Goal: Use online tool/utility

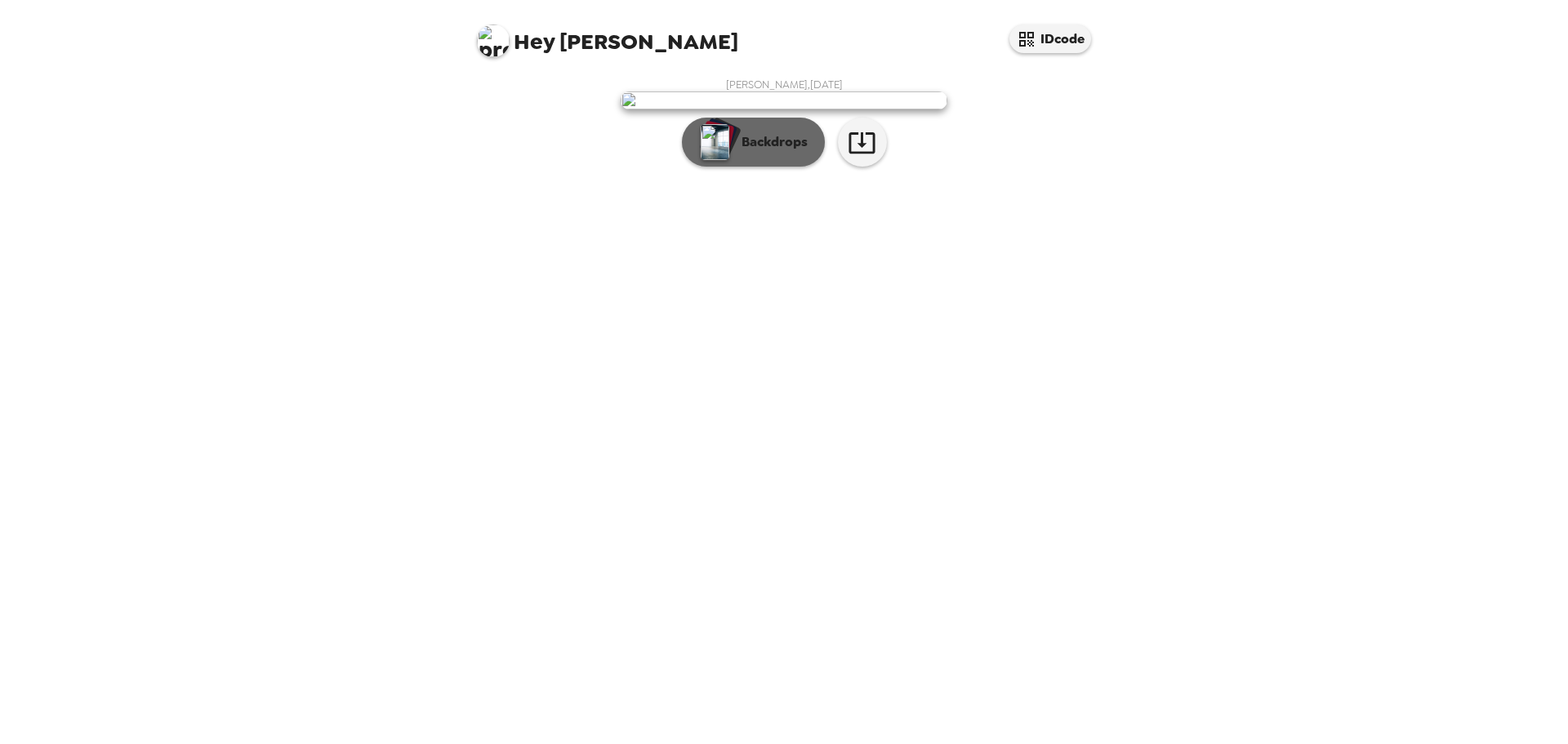
click at [766, 152] on p "Backdrops" at bounding box center [770, 143] width 75 height 20
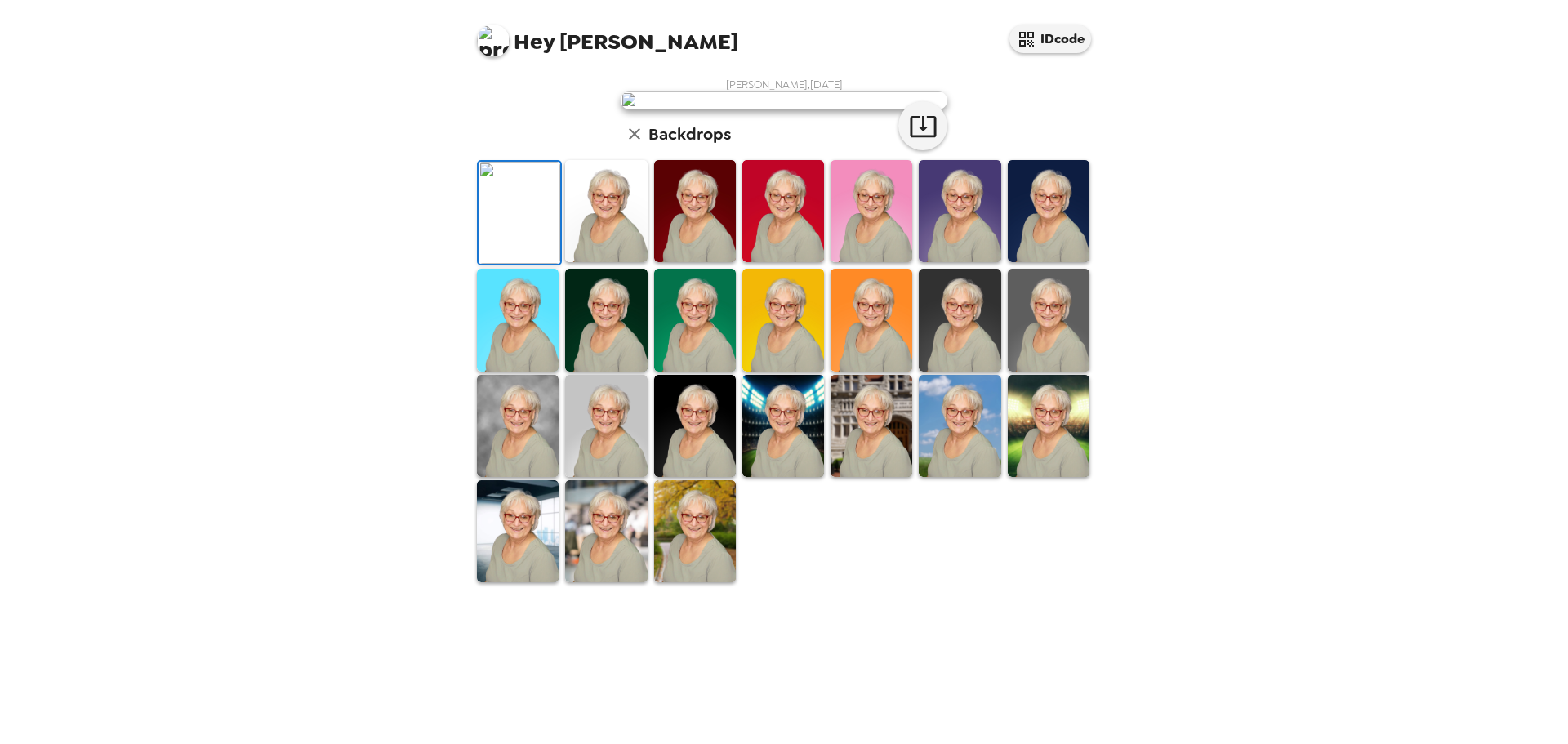
scroll to position [247, 0]
click at [970, 371] on img at bounding box center [959, 319] width 82 height 102
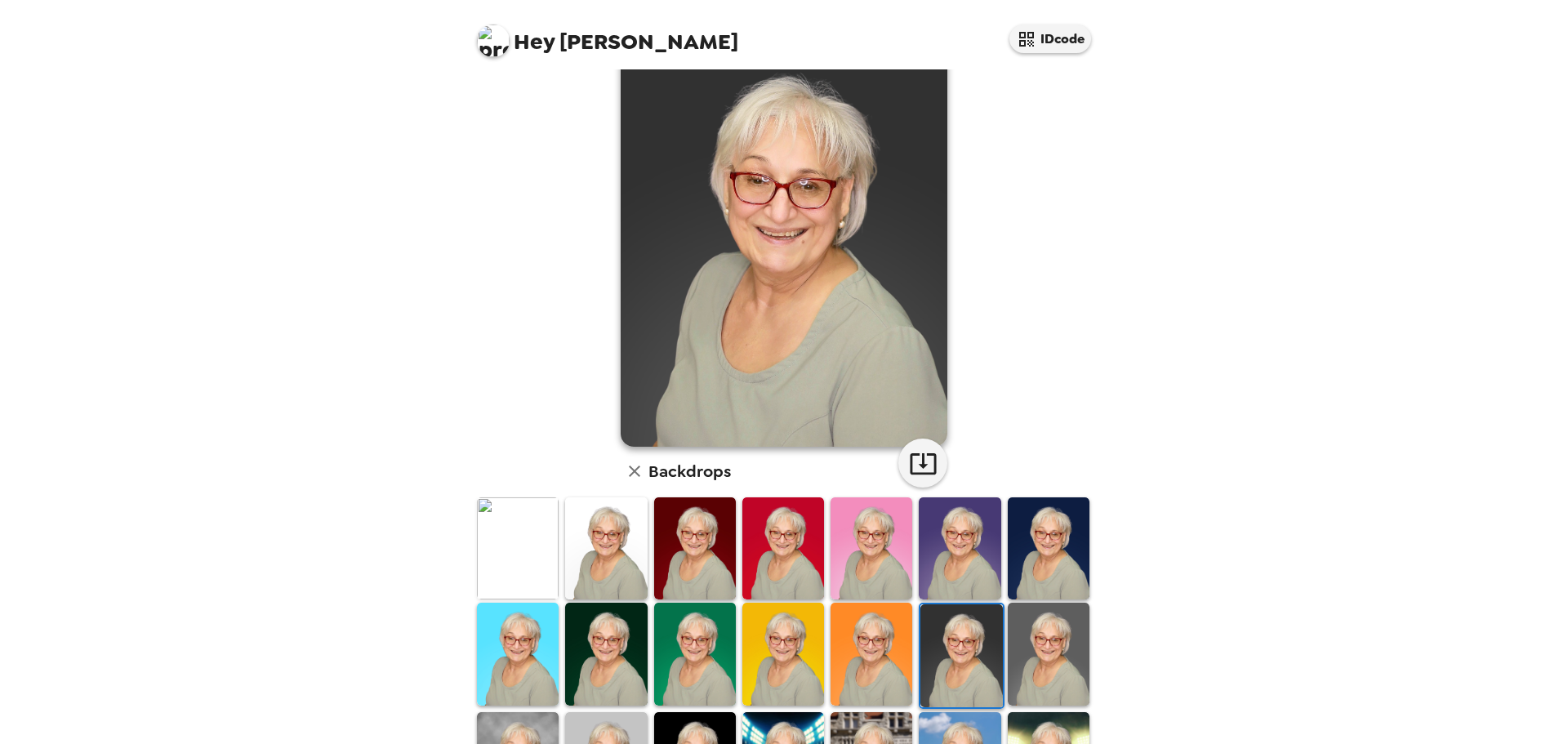
scroll to position [0, 0]
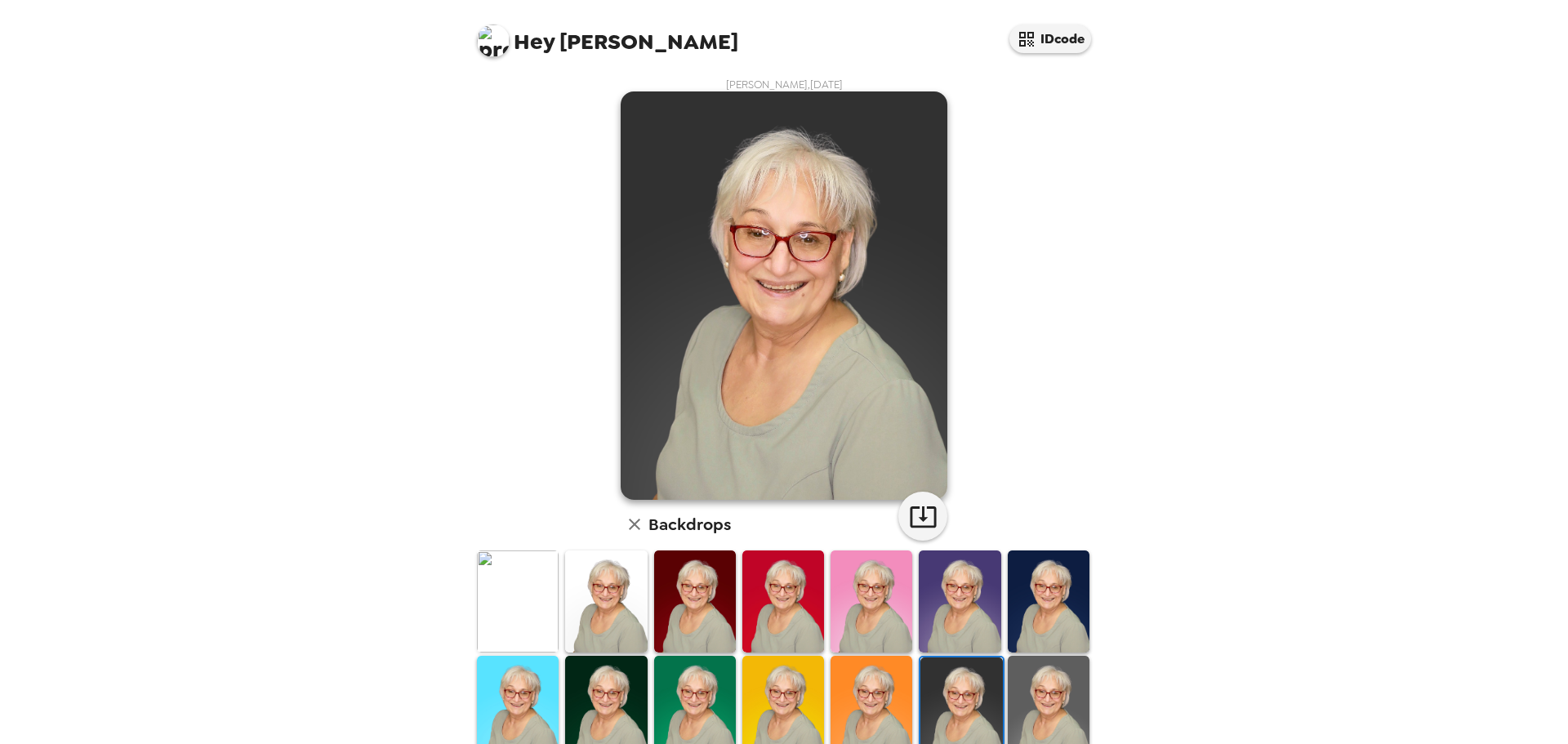
click at [515, 585] on img at bounding box center [517, 601] width 82 height 102
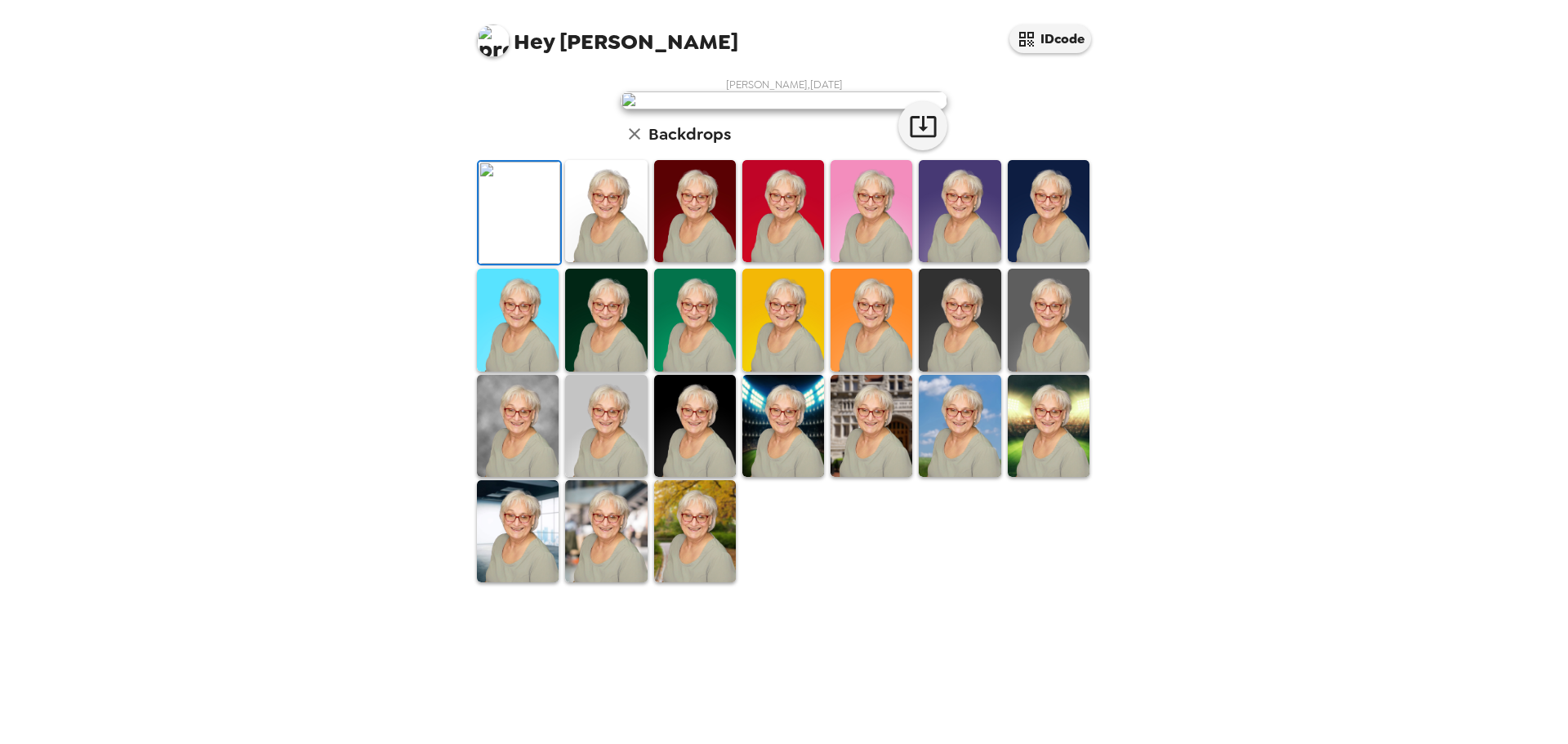
click at [785, 262] on img at bounding box center [782, 211] width 82 height 102
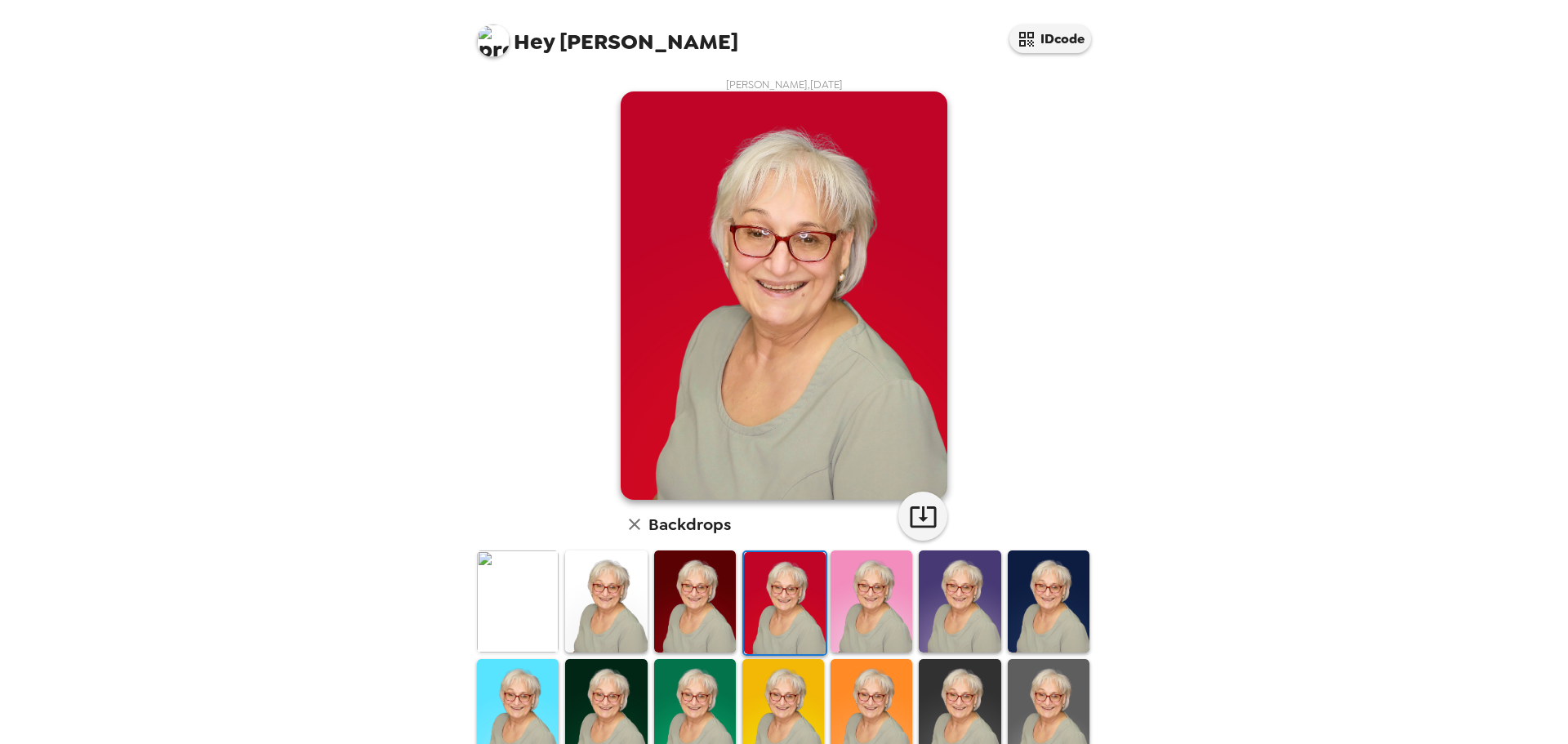
click at [850, 601] on img at bounding box center [870, 601] width 82 height 102
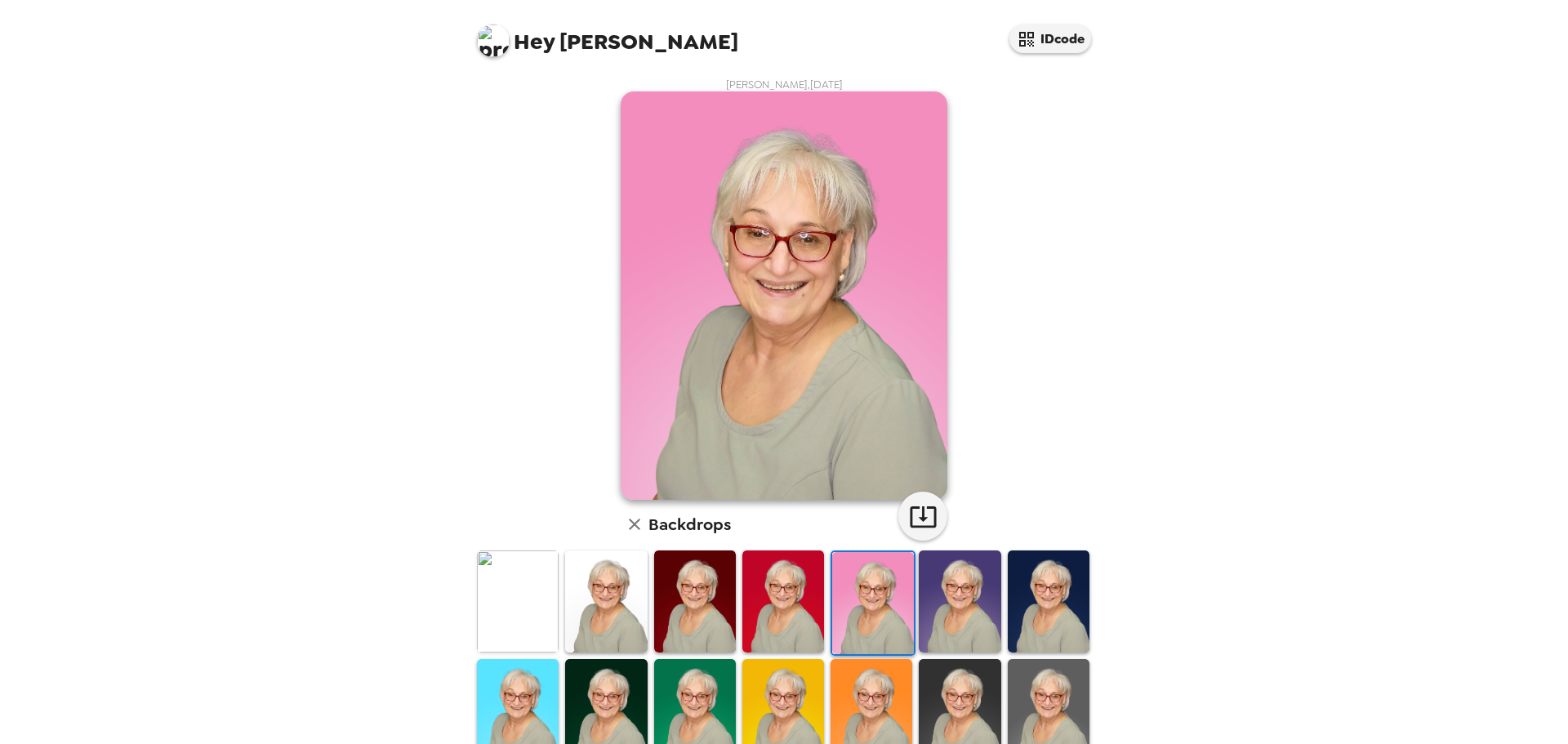
click at [1008, 578] on img at bounding box center [1048, 601] width 82 height 102
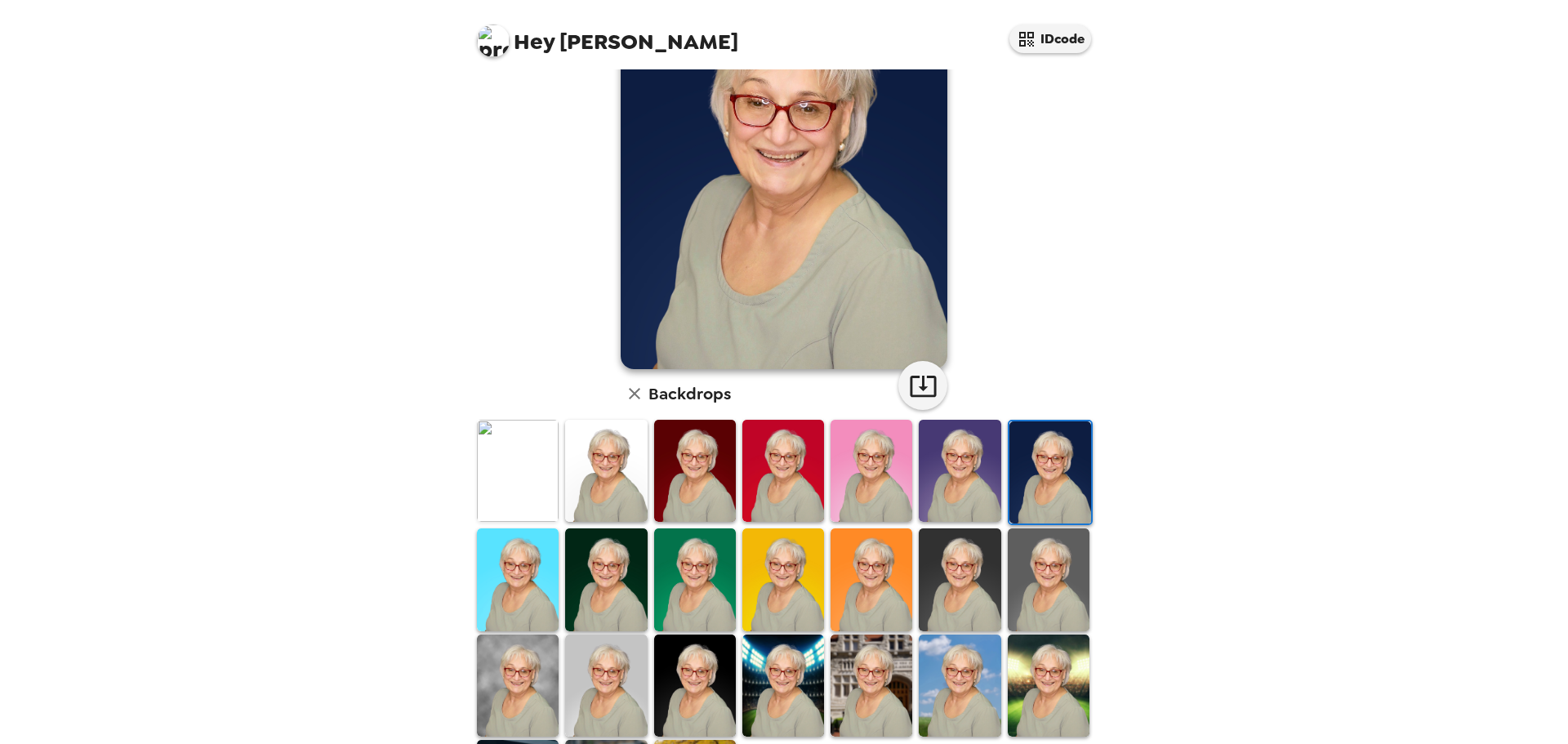
scroll to position [247, 0]
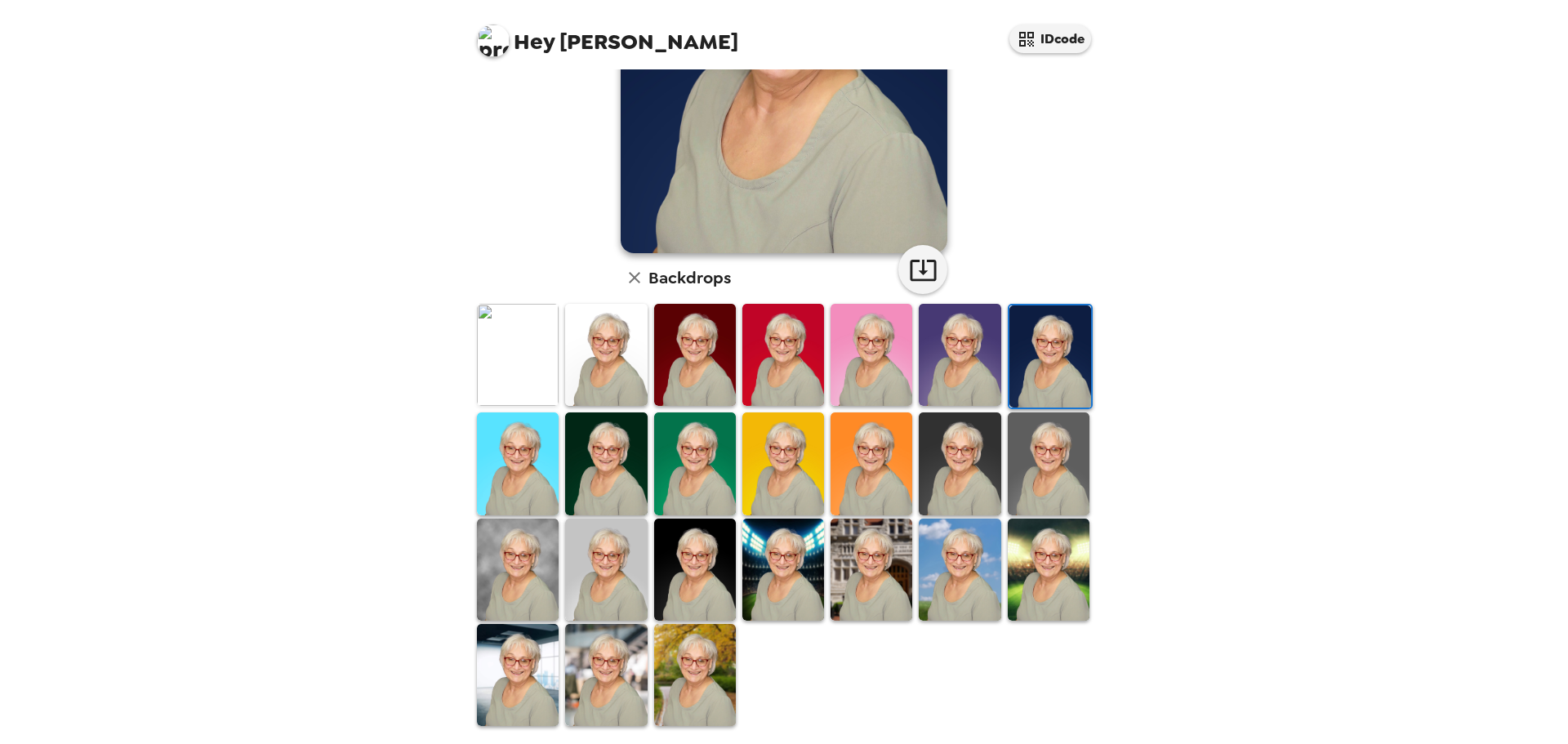
click at [684, 675] on img at bounding box center [695, 675] width 82 height 102
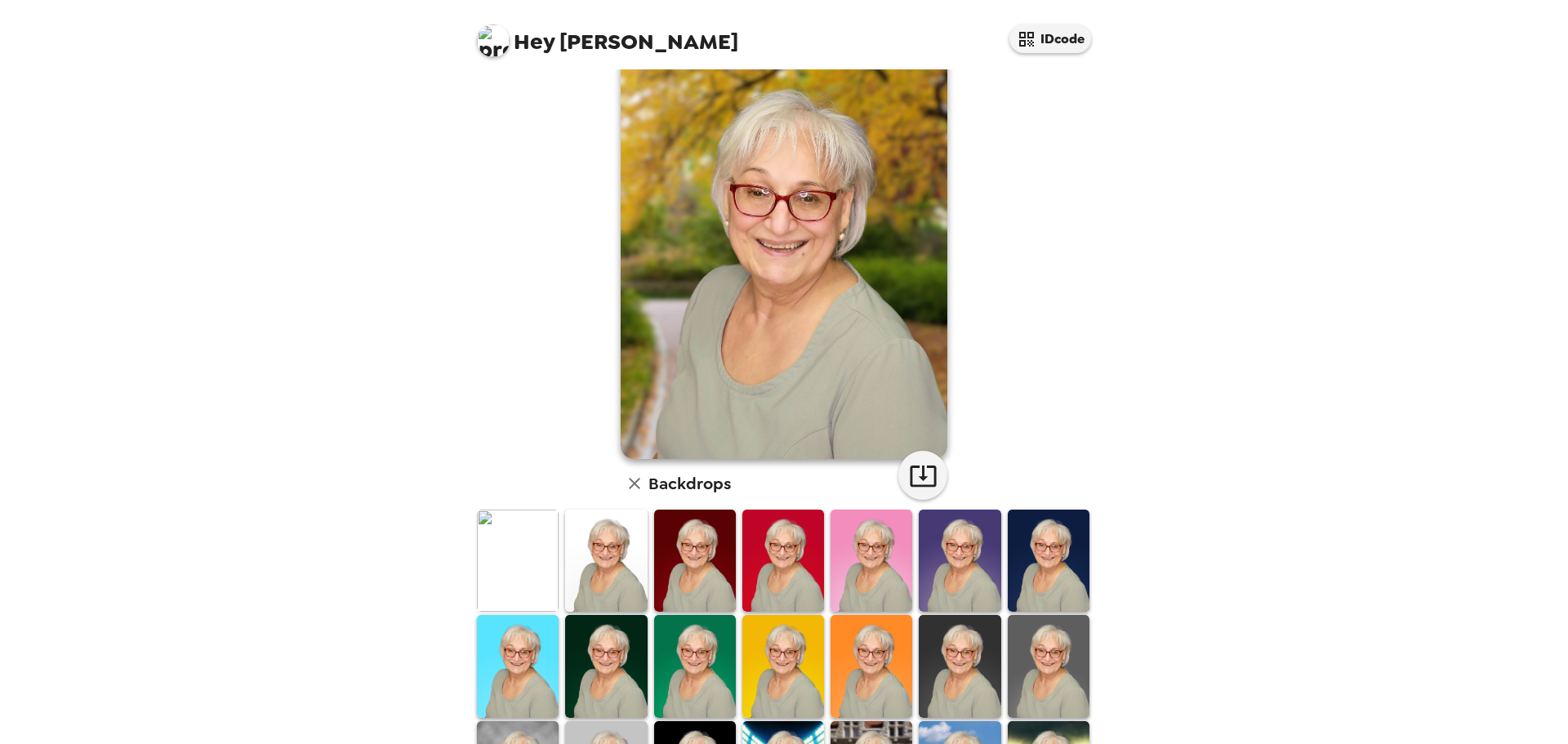
scroll to position [0, 0]
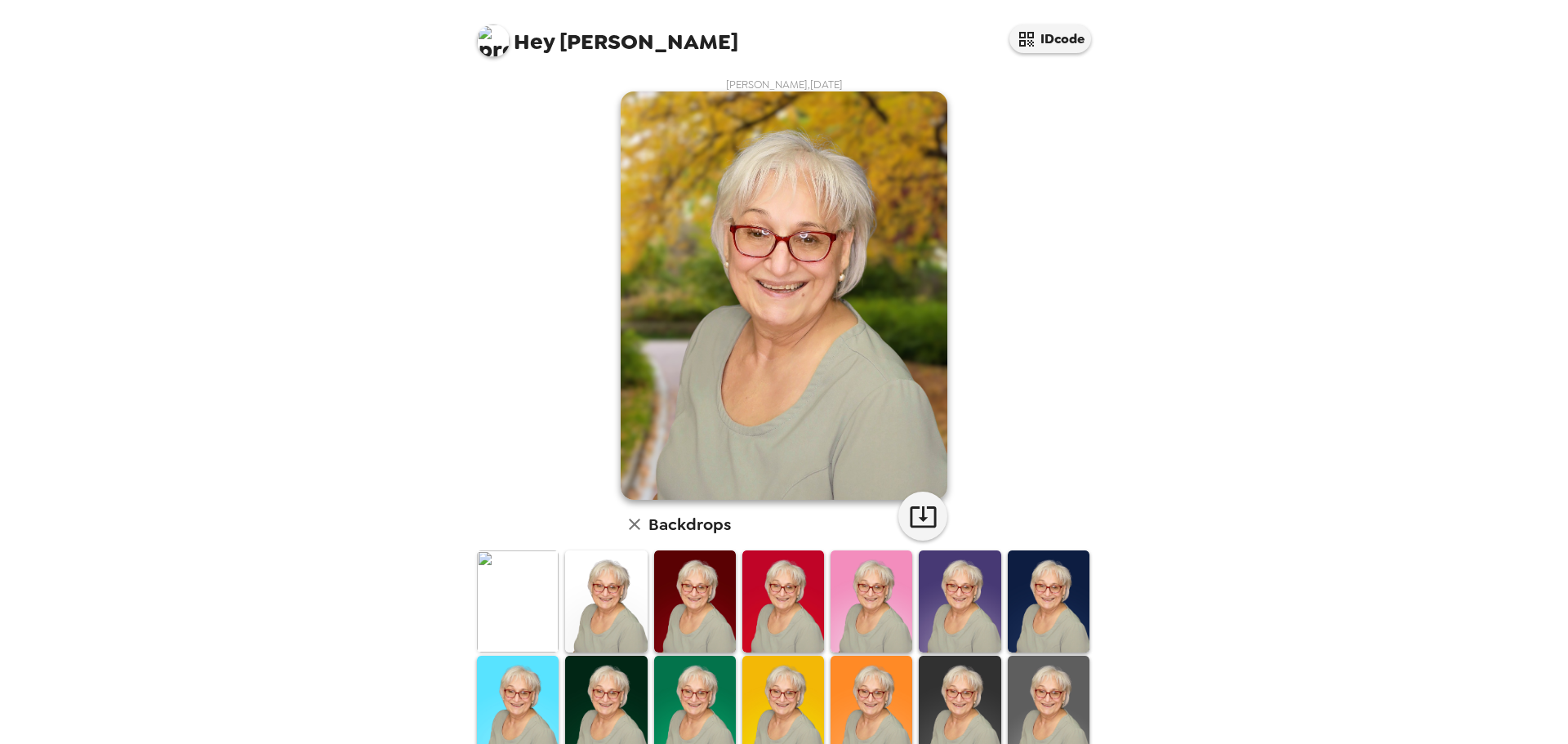
click at [1022, 602] on img at bounding box center [1048, 601] width 82 height 102
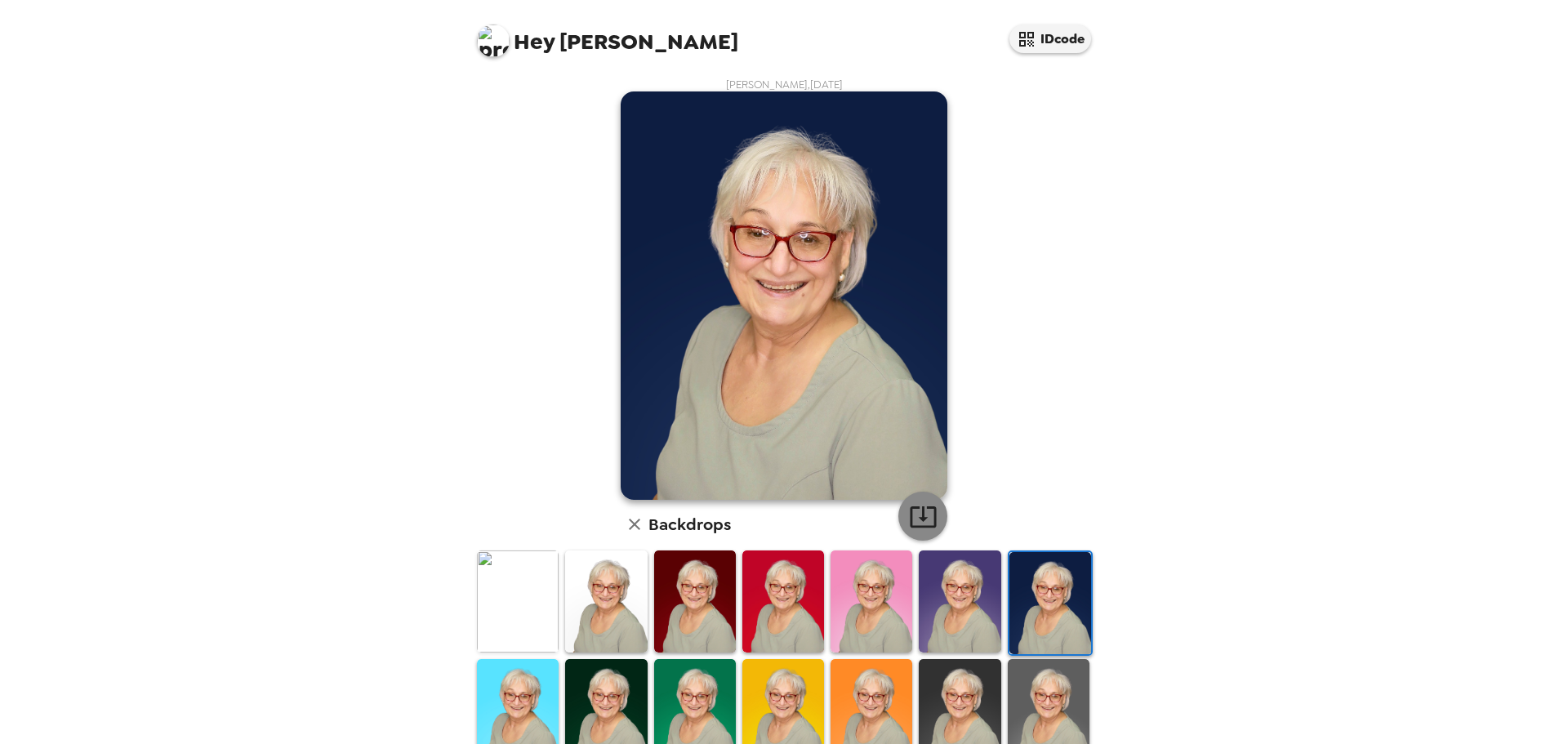
click at [919, 517] on icon "button" at bounding box center [923, 517] width 27 height 22
